Goal: Information Seeking & Learning: Learn about a topic

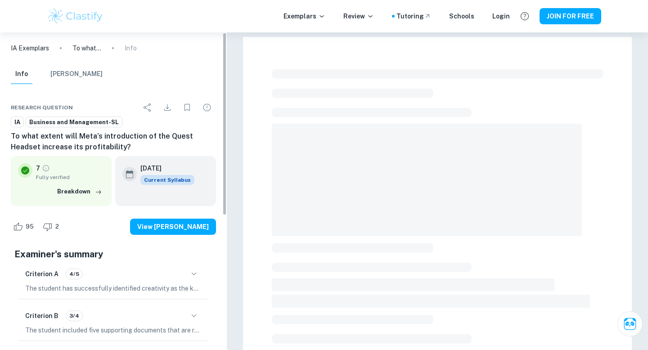
scroll to position [241, 0]
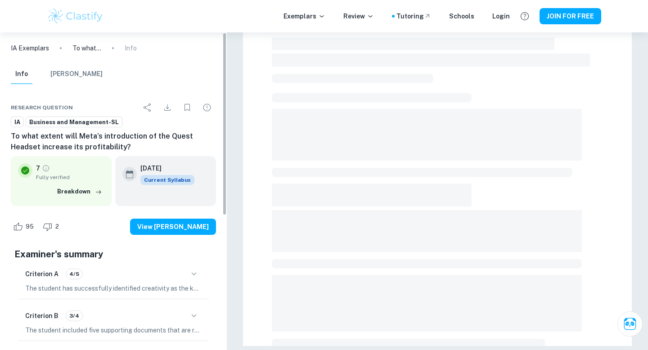
click at [212, 63] on div "IA Exemplars To what extent will Meta’s introduction of the Quest Headset incre…" at bounding box center [113, 48] width 227 height 32
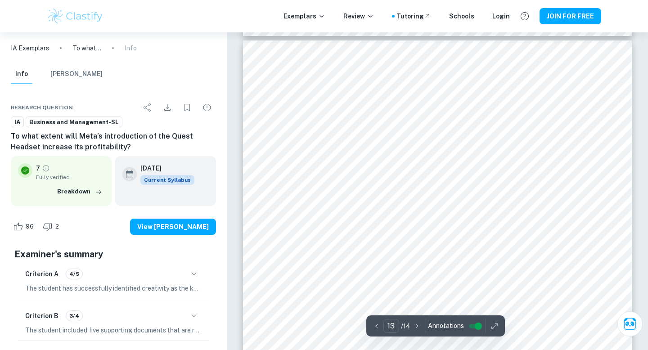
scroll to position [6847, 0]
click at [172, 280] on div "Criterion A 4/5" at bounding box center [113, 273] width 176 height 15
click at [186, 275] on button "button" at bounding box center [193, 273] width 15 height 15
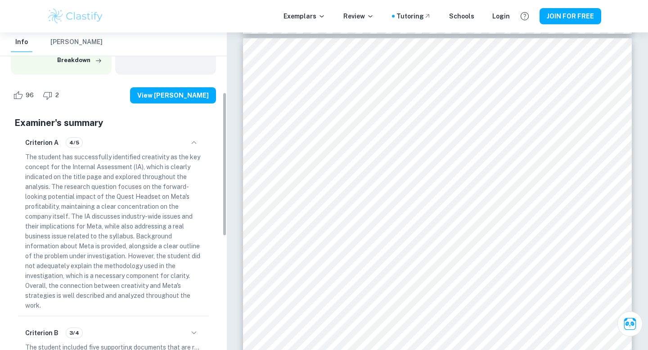
scroll to position [204, 0]
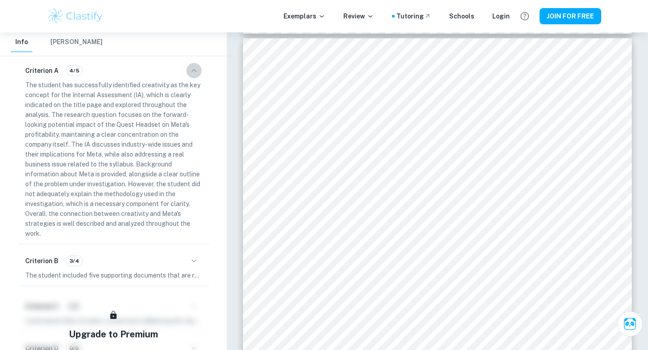
click at [189, 73] on icon "button" at bounding box center [194, 70] width 11 height 11
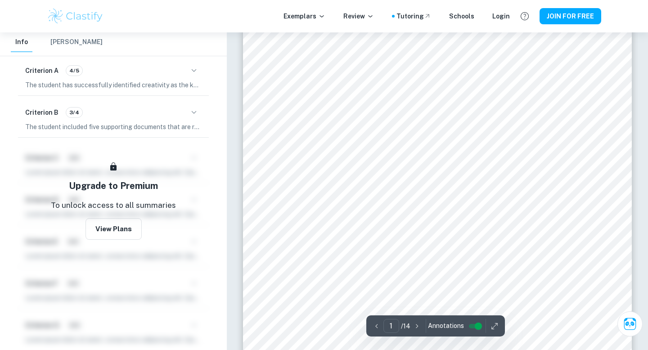
scroll to position [0, 0]
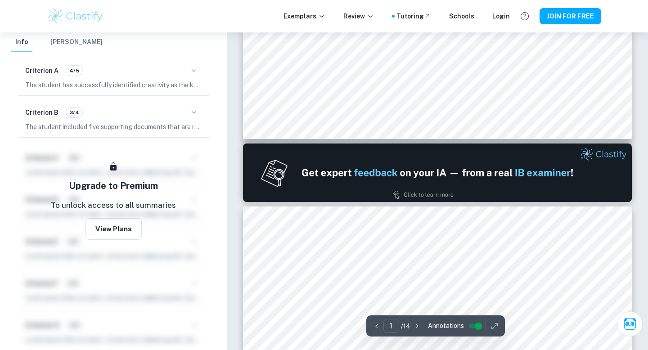
type input "2"
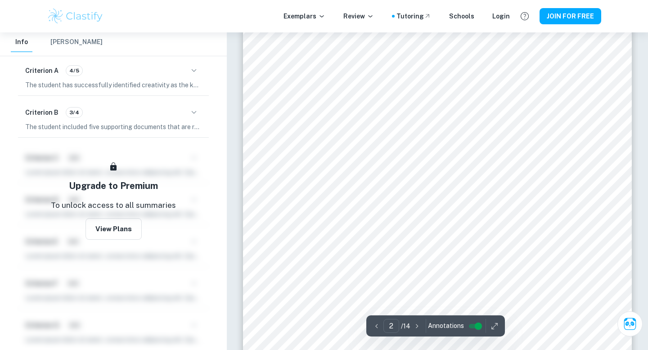
scroll to position [644, 0]
